Goal: Information Seeking & Learning: Learn about a topic

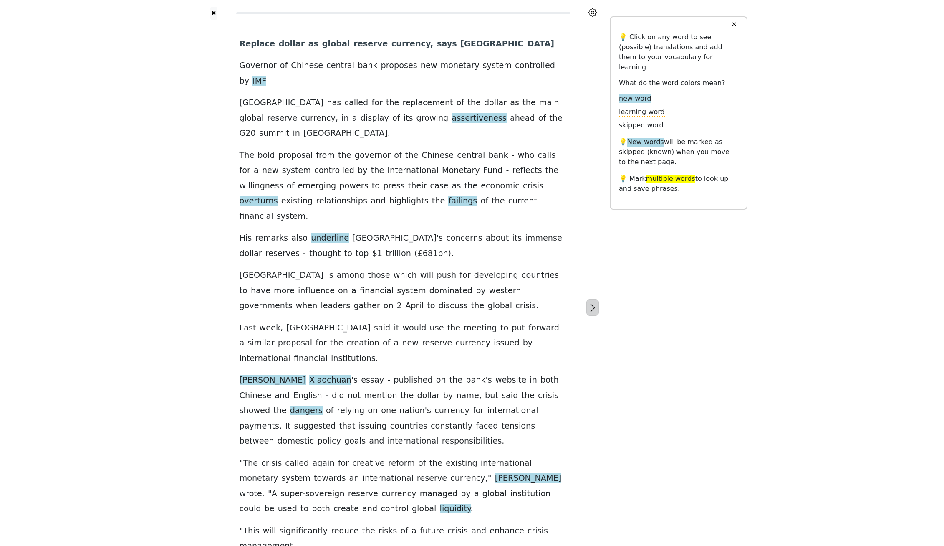
click at [591, 304] on icon "button" at bounding box center [592, 308] width 5 height 8
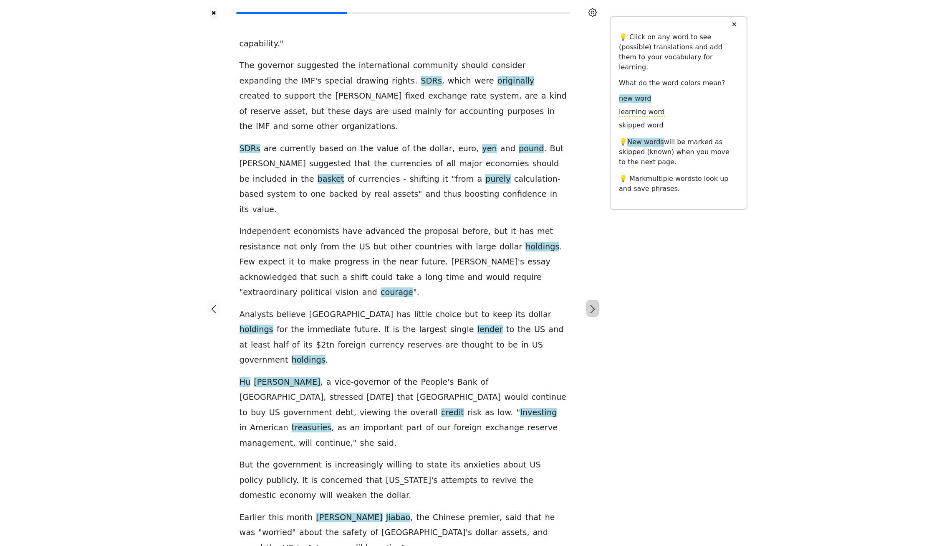
click at [594, 304] on icon "button" at bounding box center [593, 309] width 10 height 10
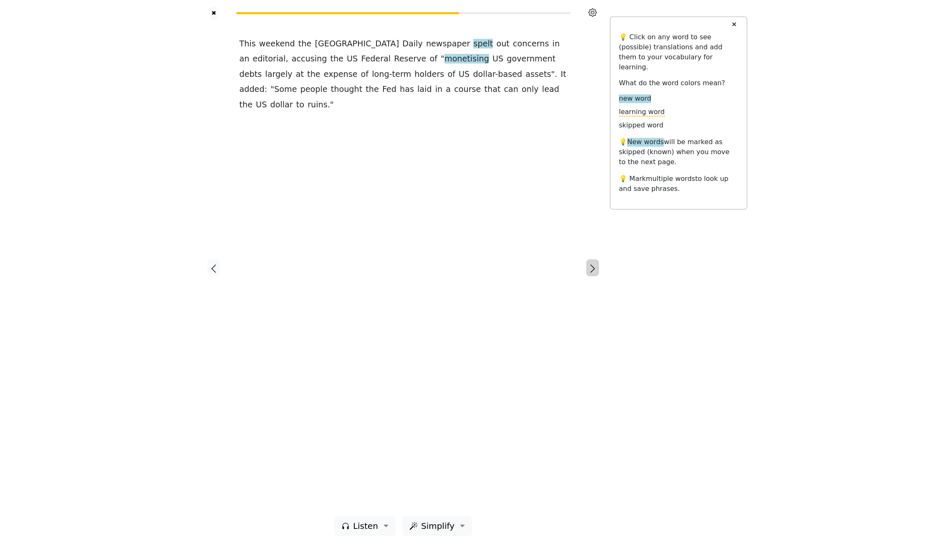
click at [593, 272] on icon "button" at bounding box center [593, 268] width 10 height 10
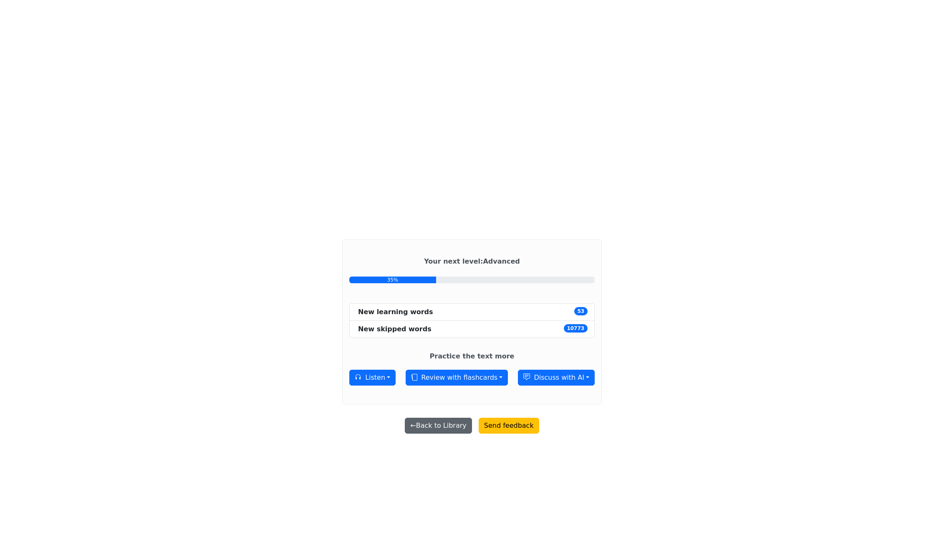
click at [450, 424] on button "← Back to Library" at bounding box center [438, 425] width 67 height 16
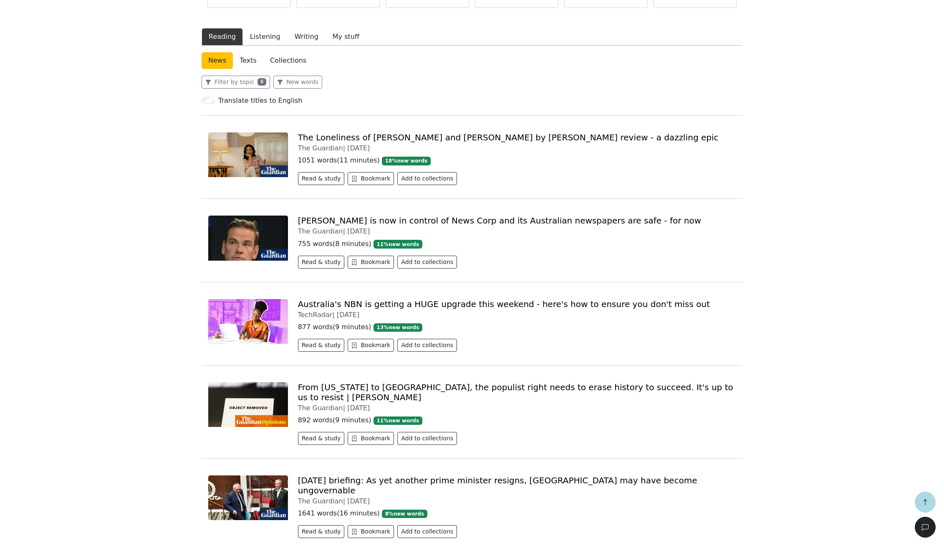
scroll to position [391, 0]
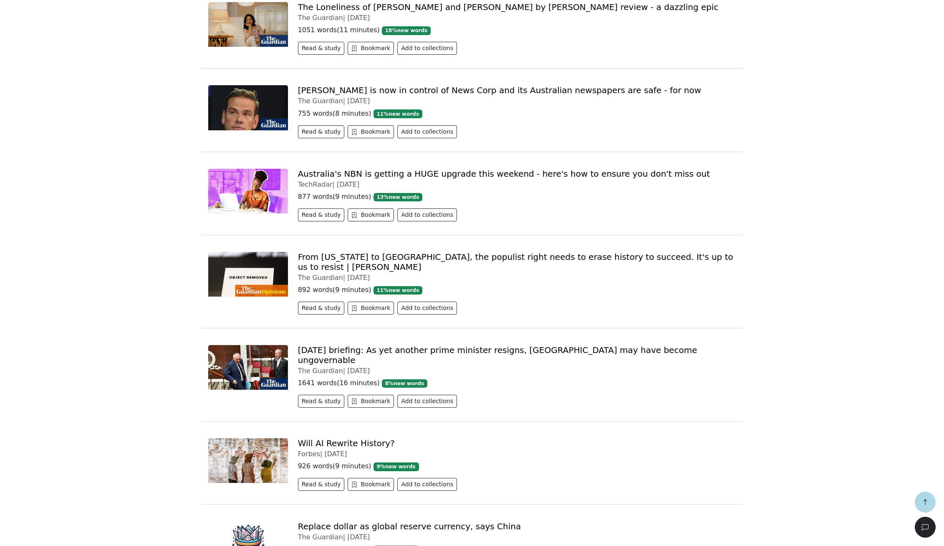
click at [379, 257] on link "From [US_STATE] to [GEOGRAPHIC_DATA], the populist right needs to erase history…" at bounding box center [515, 262] width 435 height 20
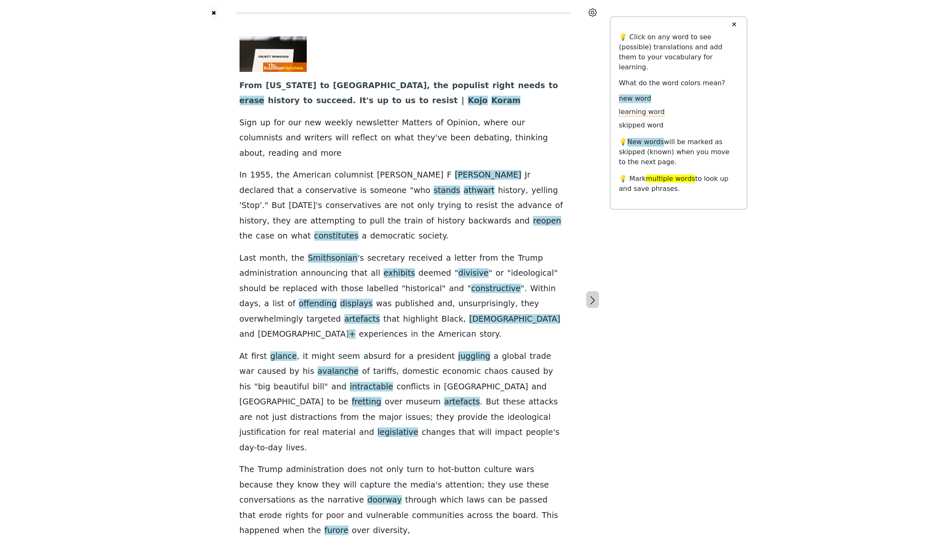
click at [590, 295] on icon "button" at bounding box center [593, 300] width 10 height 10
